Goal: Find specific page/section: Find specific page/section

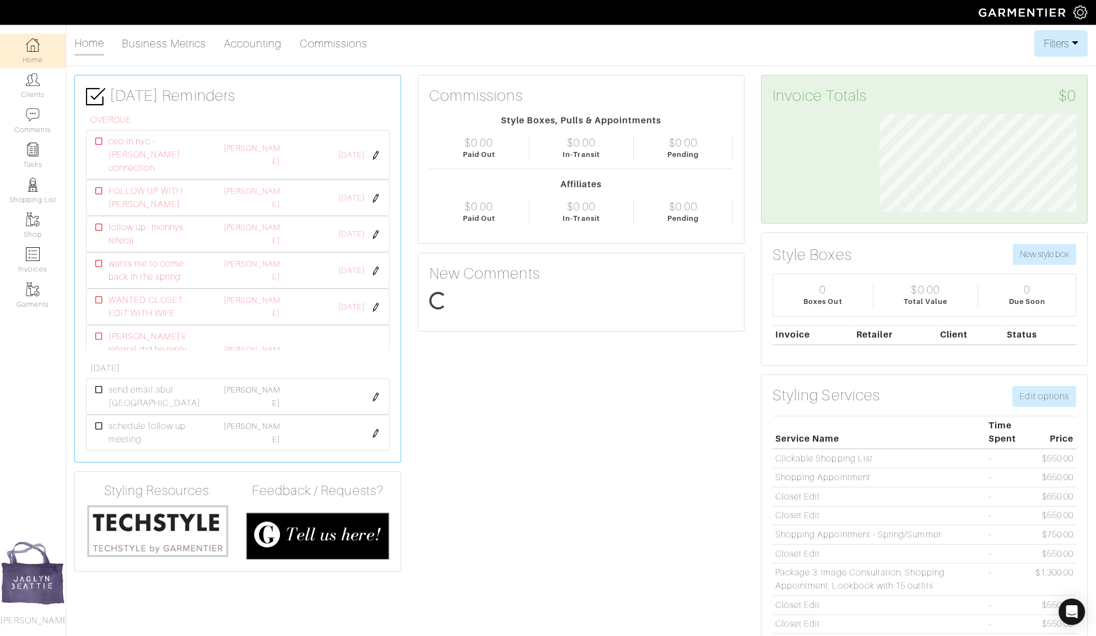
click at [19, 88] on link "Clients" at bounding box center [33, 85] width 66 height 35
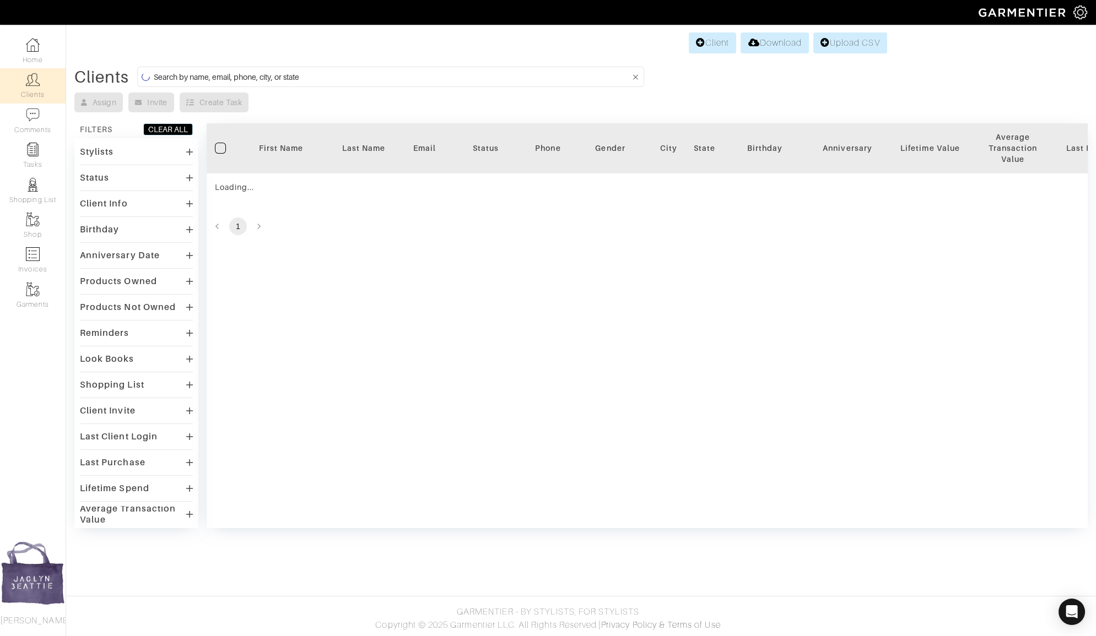
click at [230, 71] on input at bounding box center [392, 77] width 476 height 14
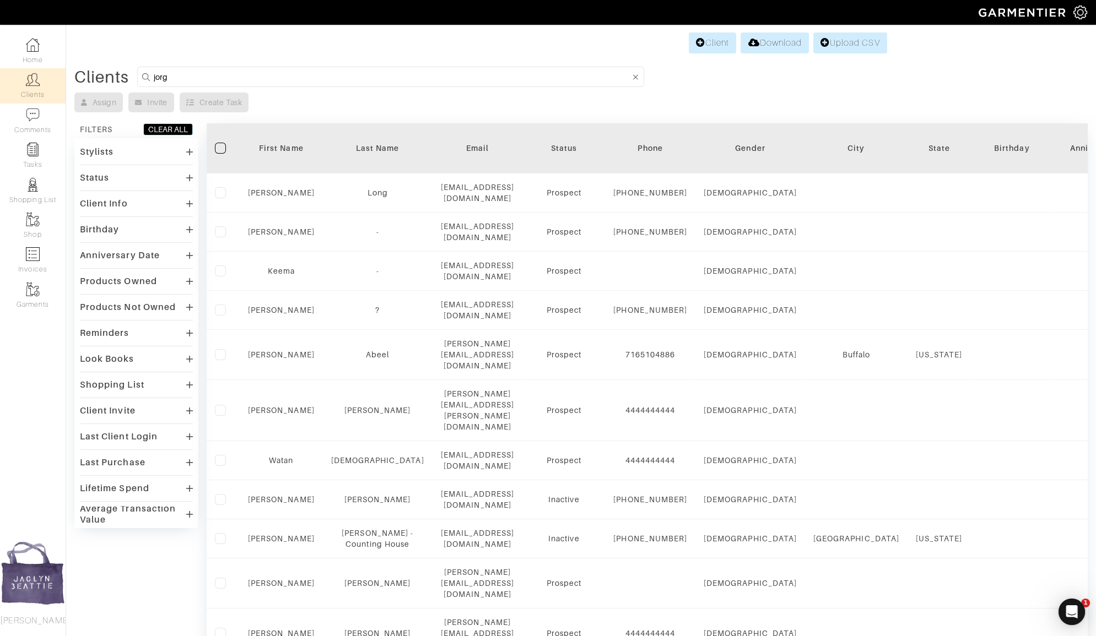
scroll to position [0, 0]
type input "[PERSON_NAME]"
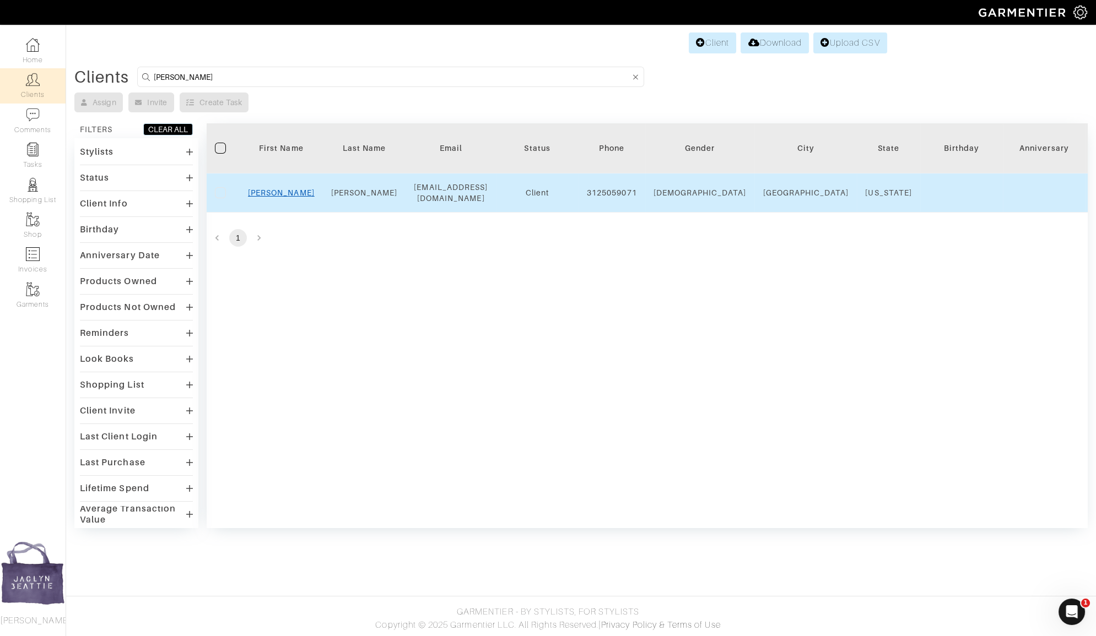
click at [286, 189] on link "[PERSON_NAME]" at bounding box center [281, 192] width 67 height 9
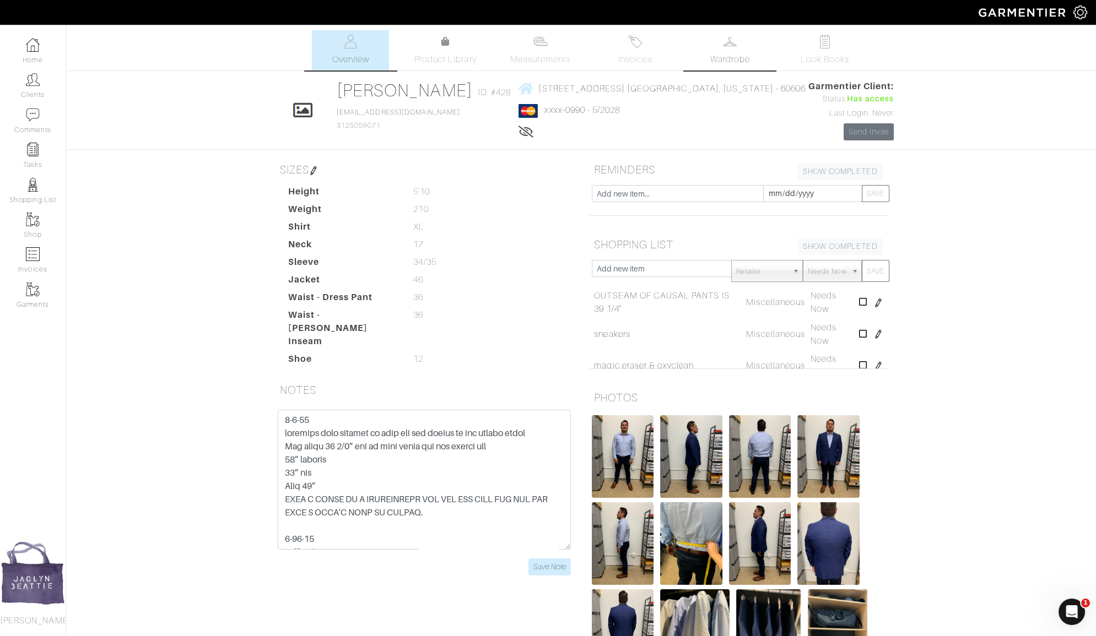
click at [726, 67] on link "Wardrobe" at bounding box center [729, 50] width 77 height 40
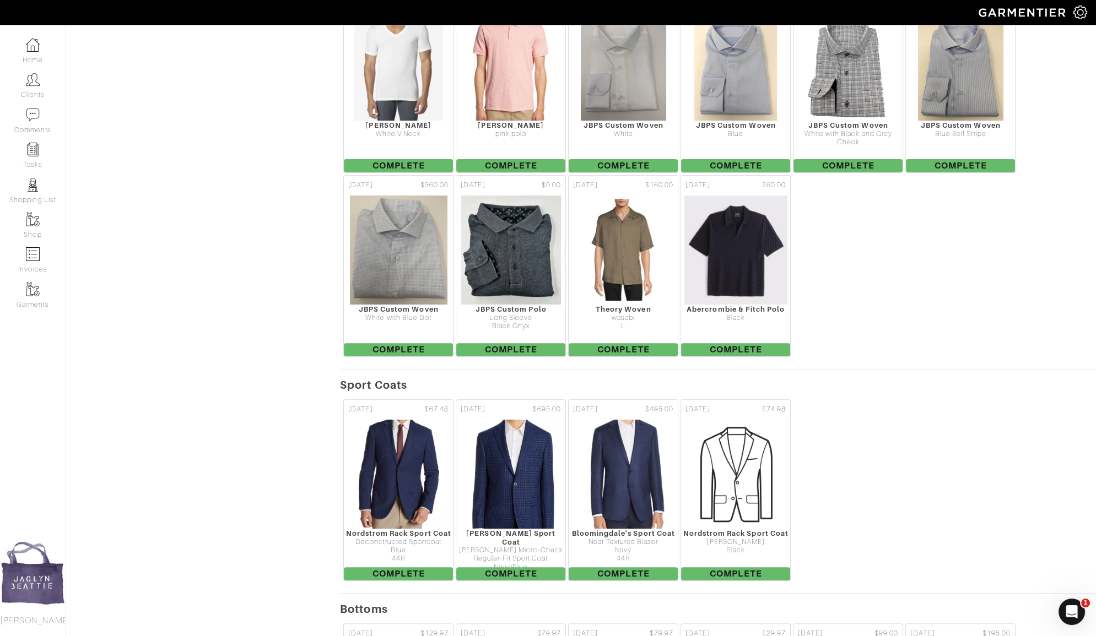
scroll to position [1131, 0]
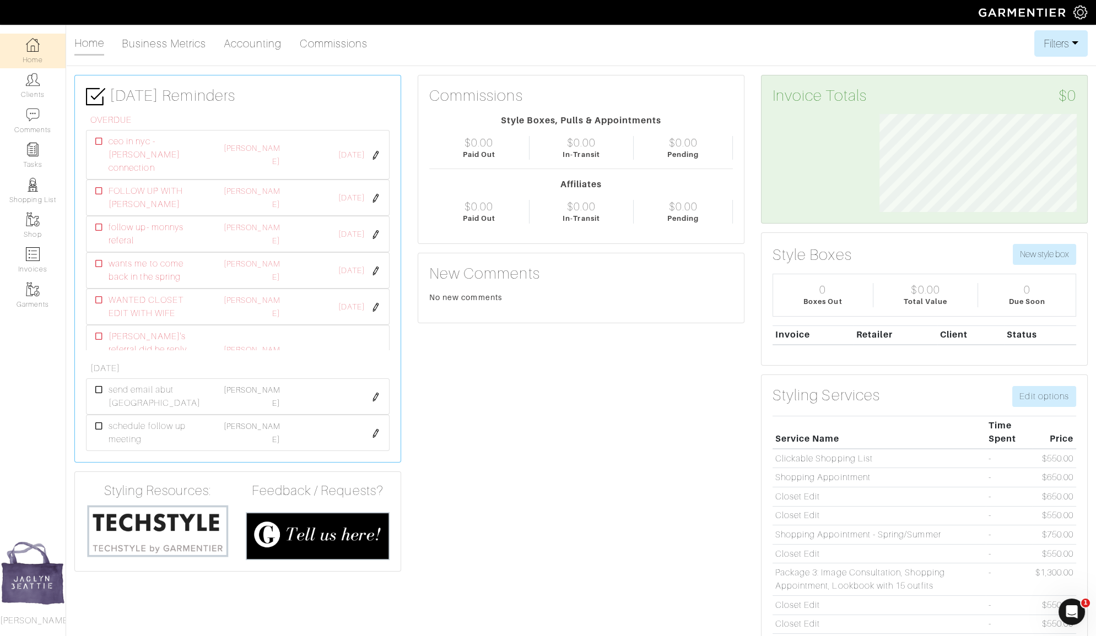
scroll to position [98, 213]
click at [24, 93] on link "Clients" at bounding box center [33, 85] width 66 height 35
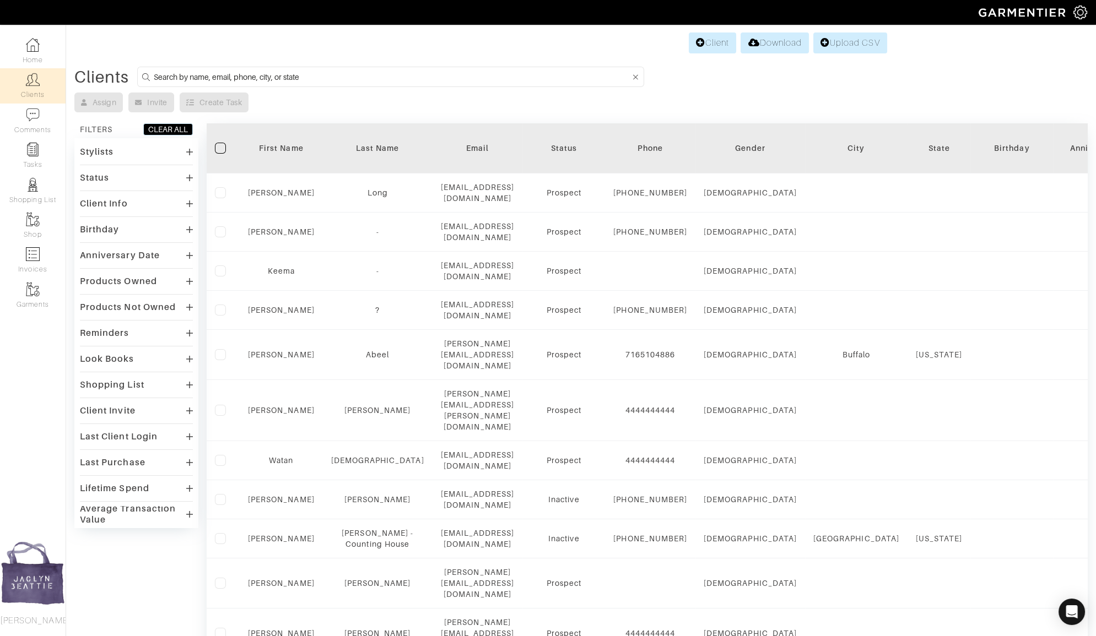
click at [223, 72] on input at bounding box center [392, 77] width 476 height 14
type input "mikayla"
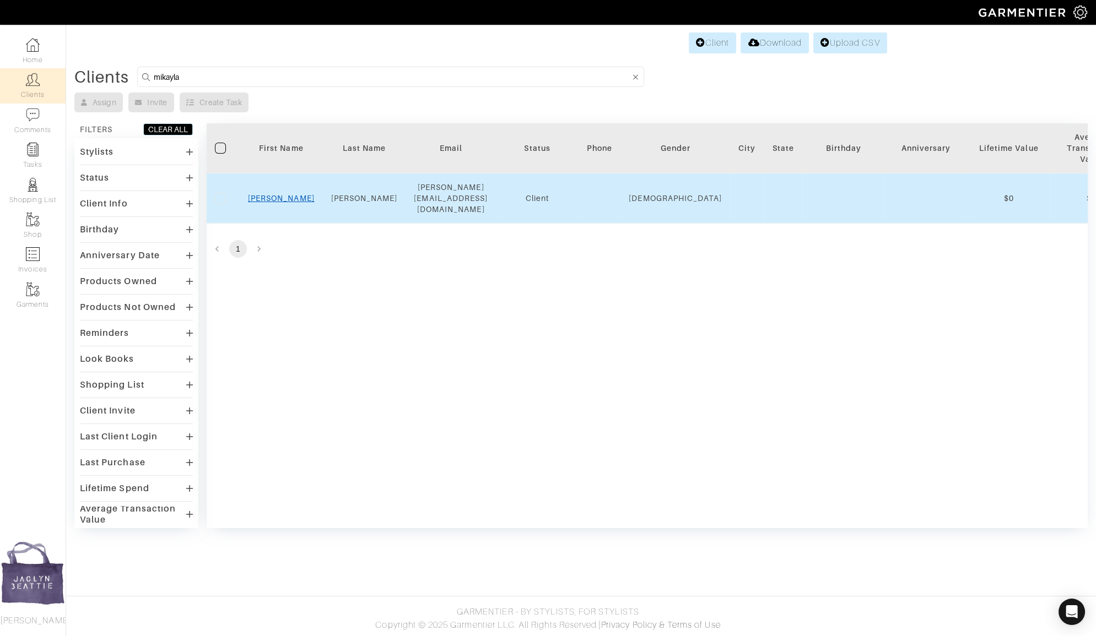
click at [291, 194] on link "Mikayla" at bounding box center [281, 198] width 67 height 9
